Goal: Communication & Community: Answer question/provide support

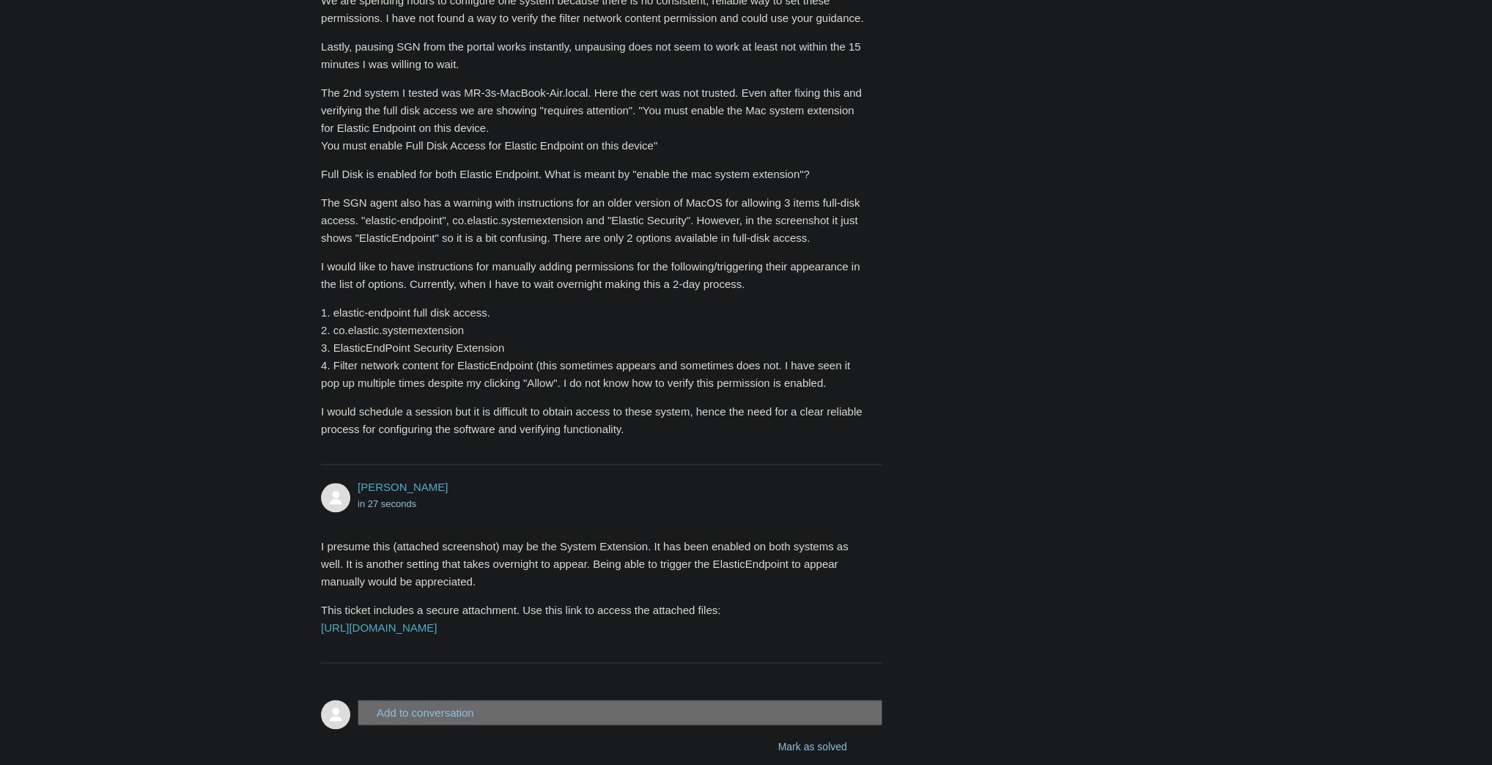
scroll to position [1454, 0]
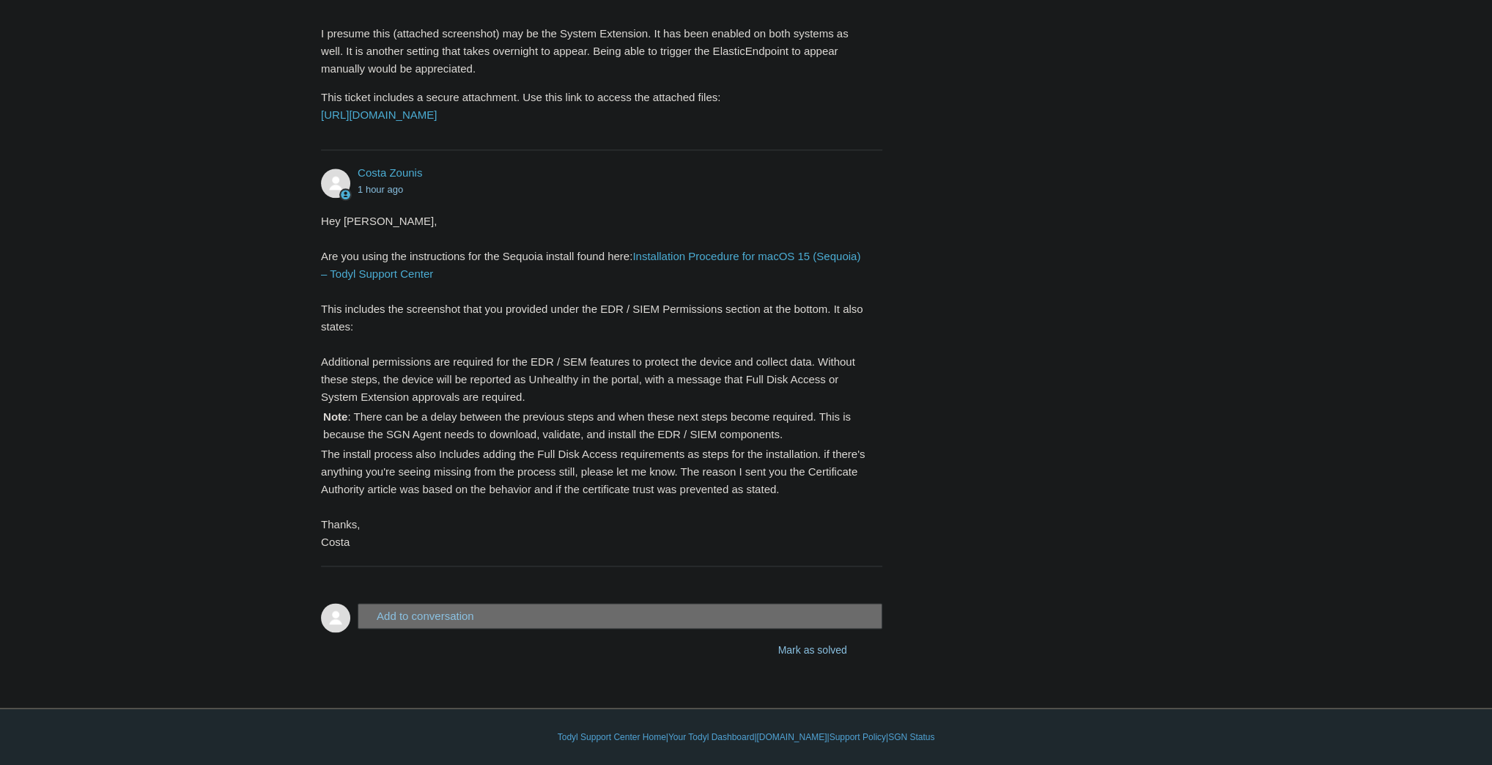
scroll to position [1868, 0]
click at [534, 621] on button "Add to conversation" at bounding box center [620, 615] width 525 height 26
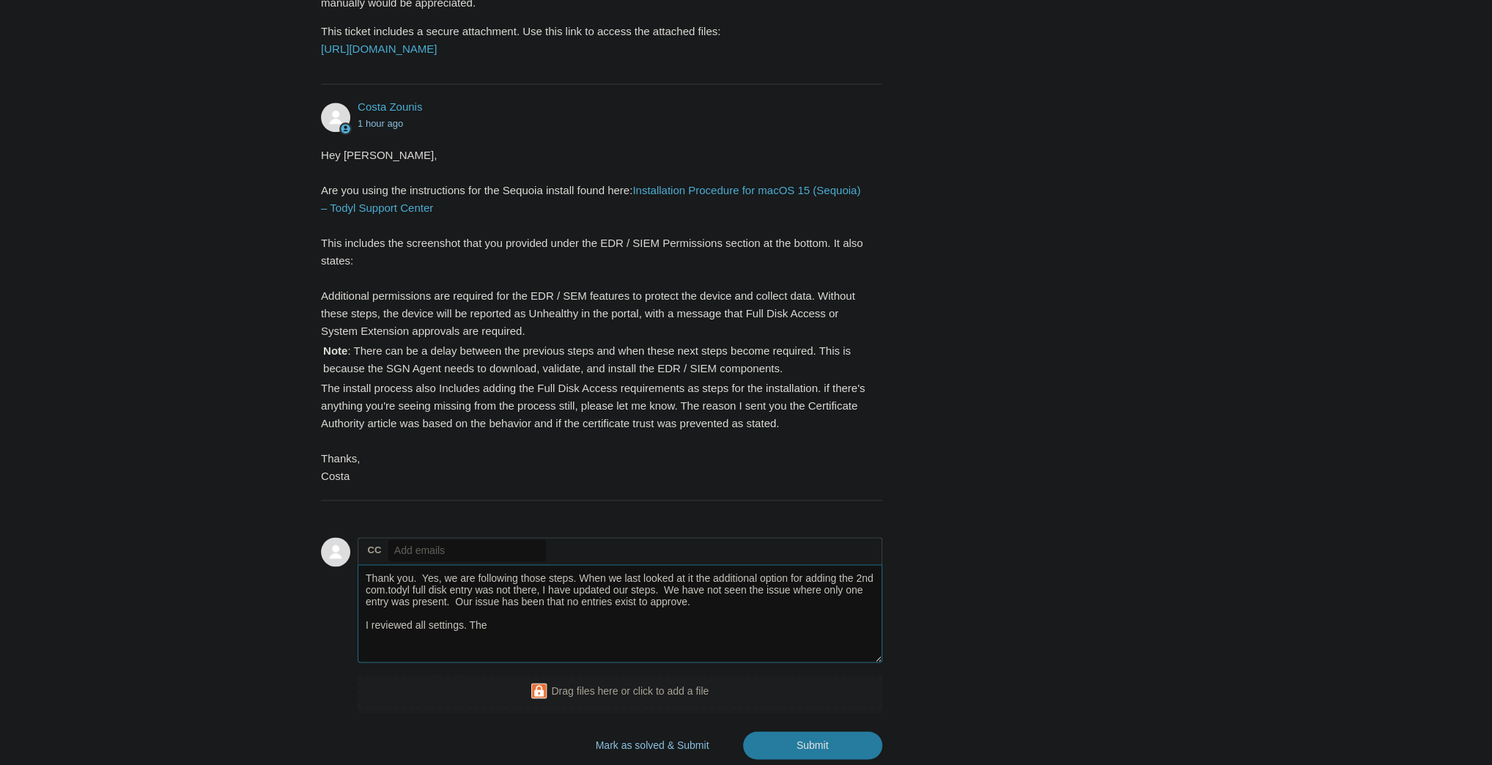
click at [502, 663] on textarea "Thank you. Yes, we are following those steps. When we last looked at it the add…" at bounding box center [620, 613] width 525 height 99
click at [674, 663] on textarea "Thank you. Yes, we are following those steps. When we last looked at it the add…" at bounding box center [620, 613] width 525 height 99
drag, startPoint x: 436, startPoint y: 714, endPoint x: 451, endPoint y: 706, distance: 17.4
click at [437, 663] on textarea "Thank you. Yes, we are following those steps. When we last looked at it the add…" at bounding box center [620, 613] width 525 height 99
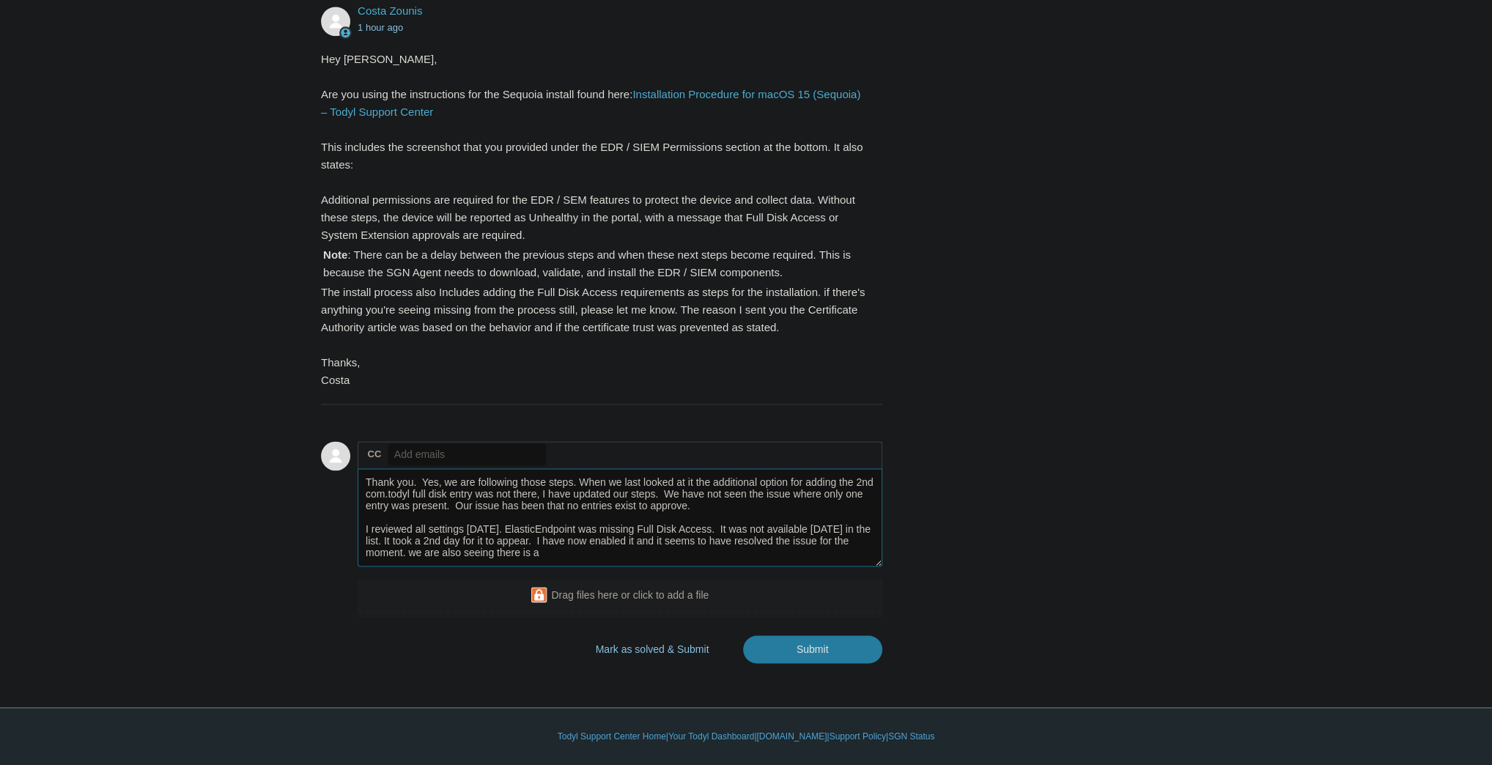
click at [591, 557] on textarea "Thank you. Yes, we are following those steps. When we last looked at it the add…" at bounding box center [620, 517] width 525 height 99
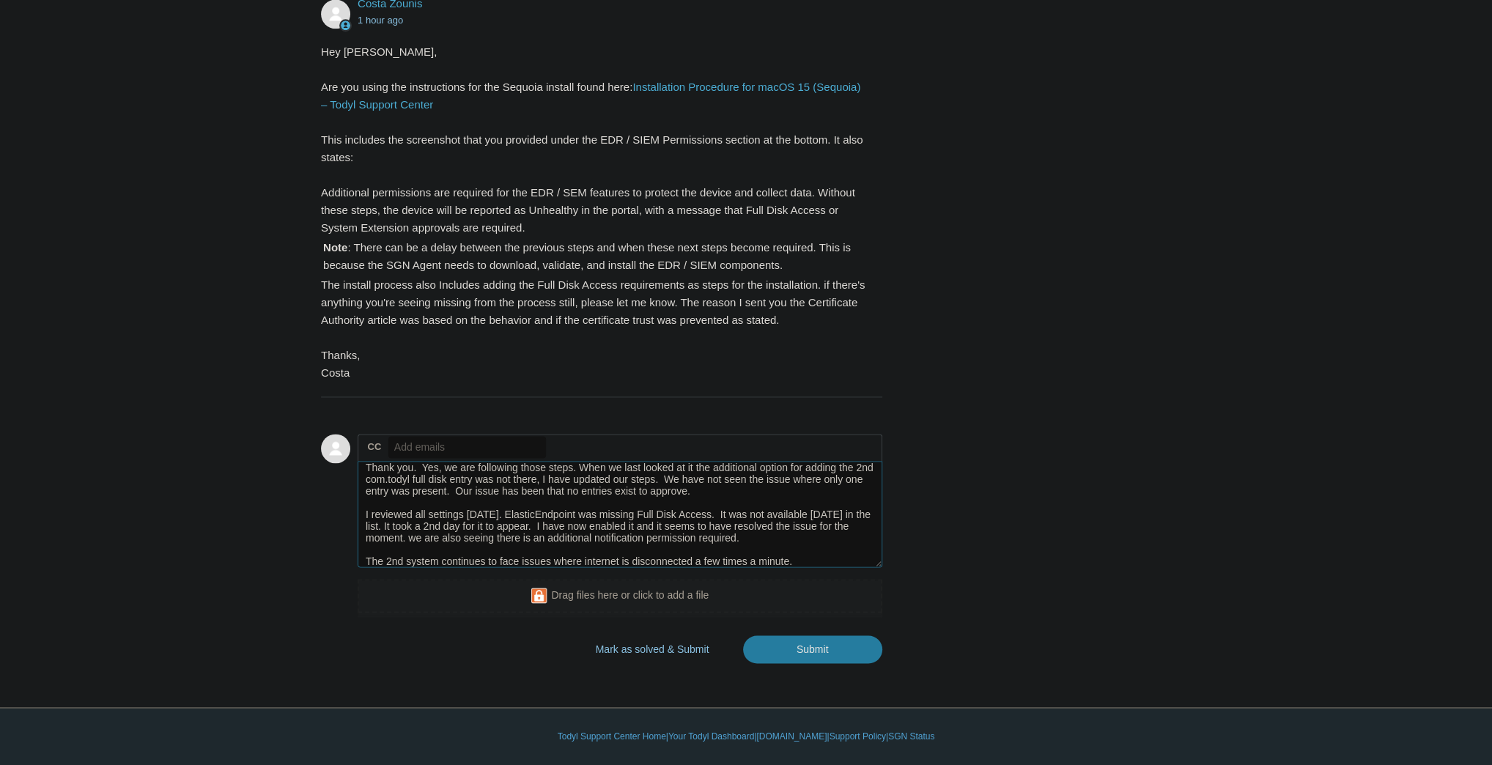
scroll to position [0, 0]
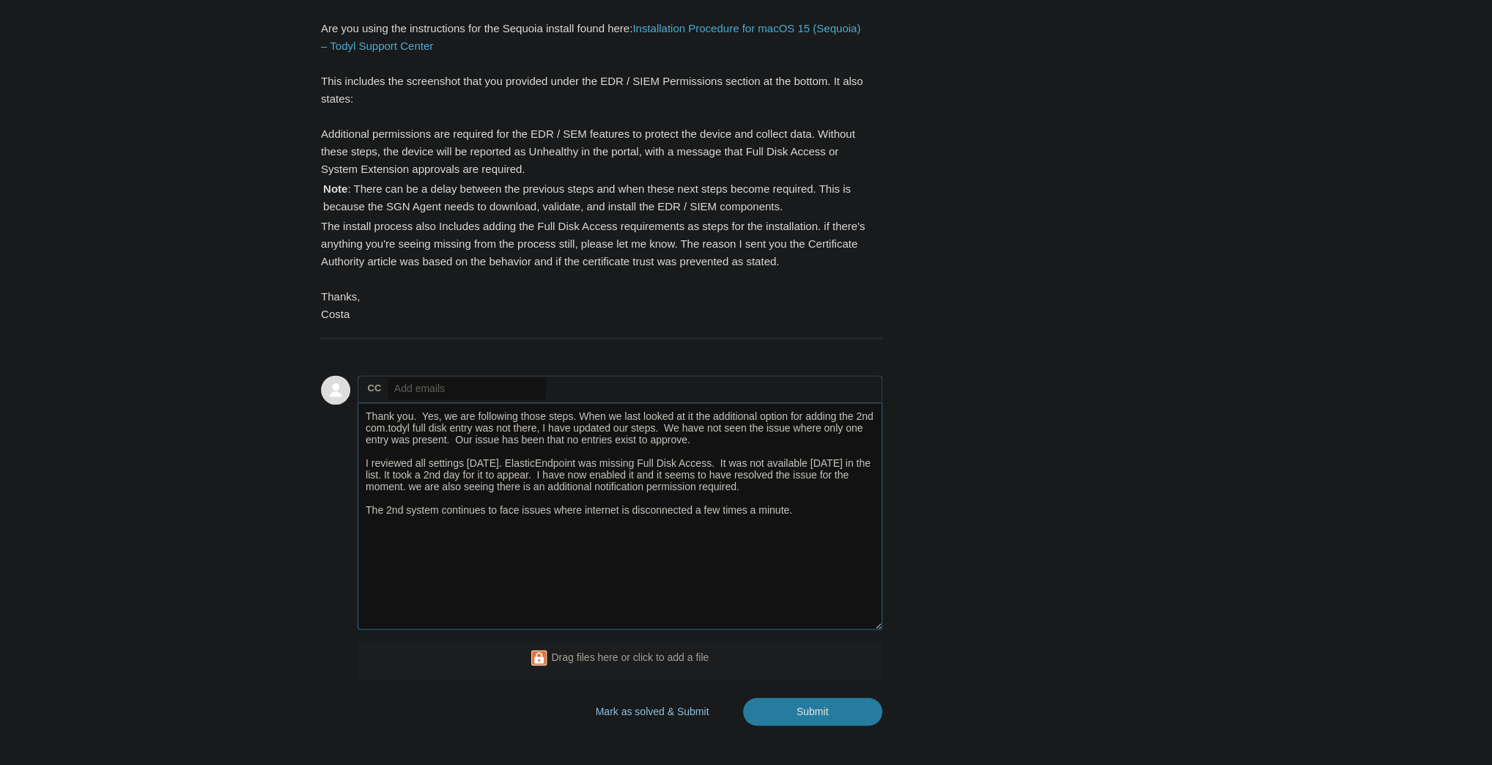
drag, startPoint x: 878, startPoint y: 564, endPoint x: 868, endPoint y: 695, distance: 130.8
click at [868, 629] on textarea "Thank you. Yes, we are following those steps. When we last looked at it the add…" at bounding box center [620, 515] width 525 height 227
drag, startPoint x: 577, startPoint y: 630, endPoint x: 587, endPoint y: 629, distance: 9.6
click at [577, 629] on textarea "Thank you. Yes, we are following those steps. When we last looked at it the add…" at bounding box center [620, 516] width 525 height 228
type textarea "Thank you. Yes, we are following those steps. When we last looked at it the add…"
